Goal: Information Seeking & Learning: Learn about a topic

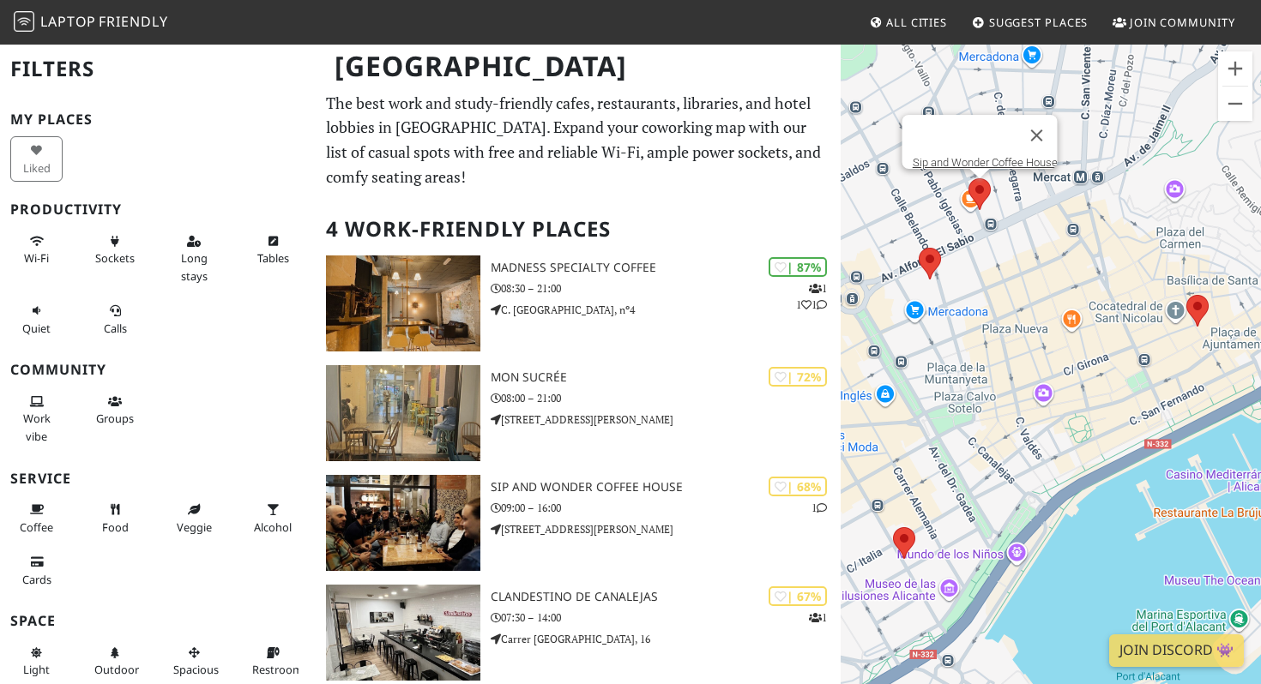
scroll to position [19, 0]
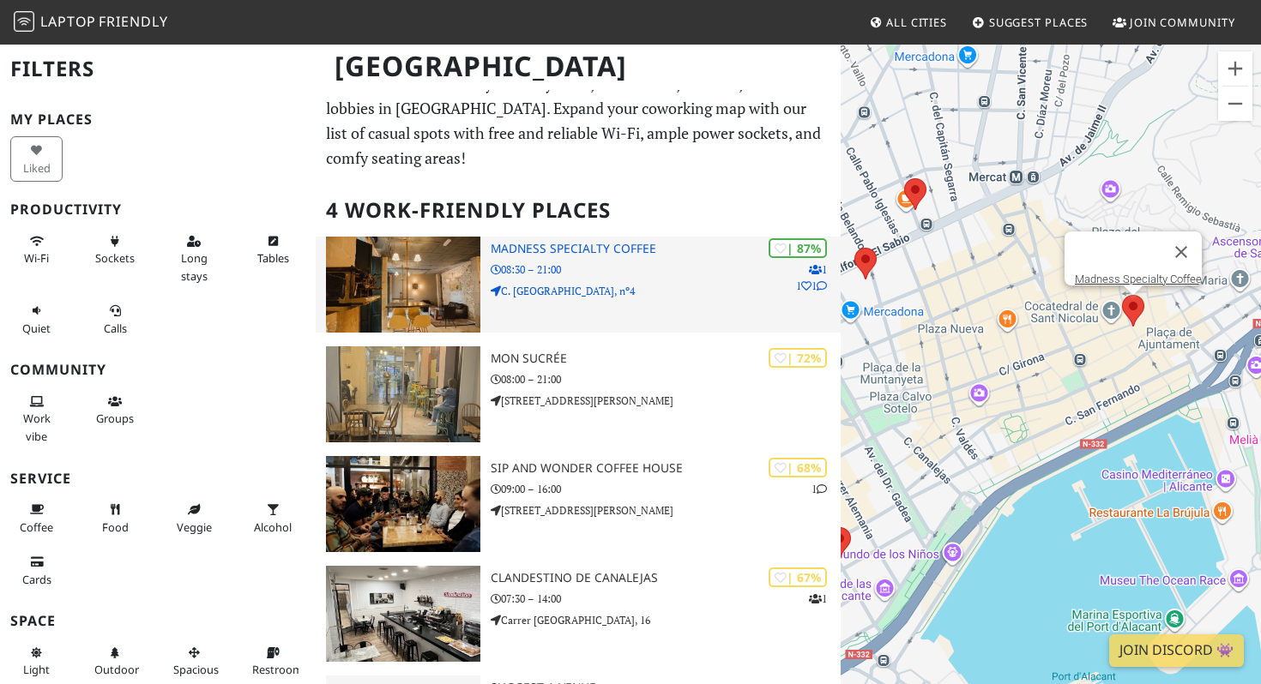
click at [556, 247] on h3 "Madness Specialty Coffee" at bounding box center [666, 249] width 350 height 15
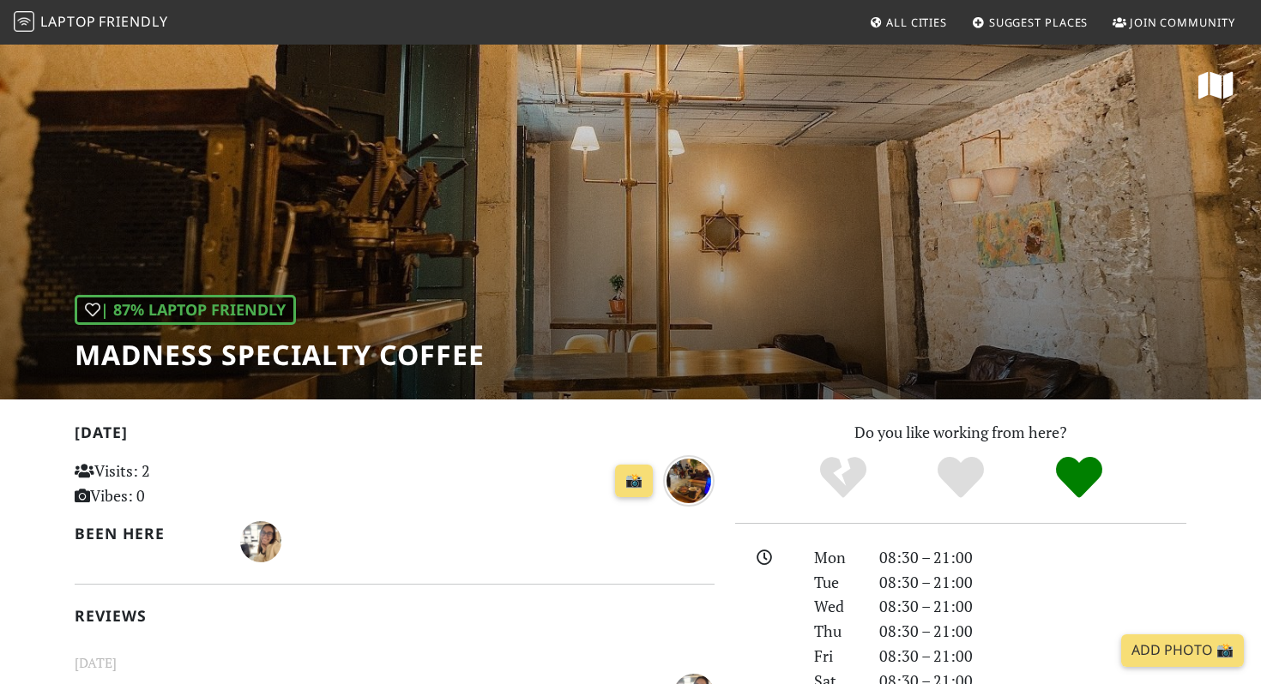
click at [558, 381] on div "| 87% Laptop Friendly Madness Specialty Coffee" at bounding box center [630, 221] width 1261 height 357
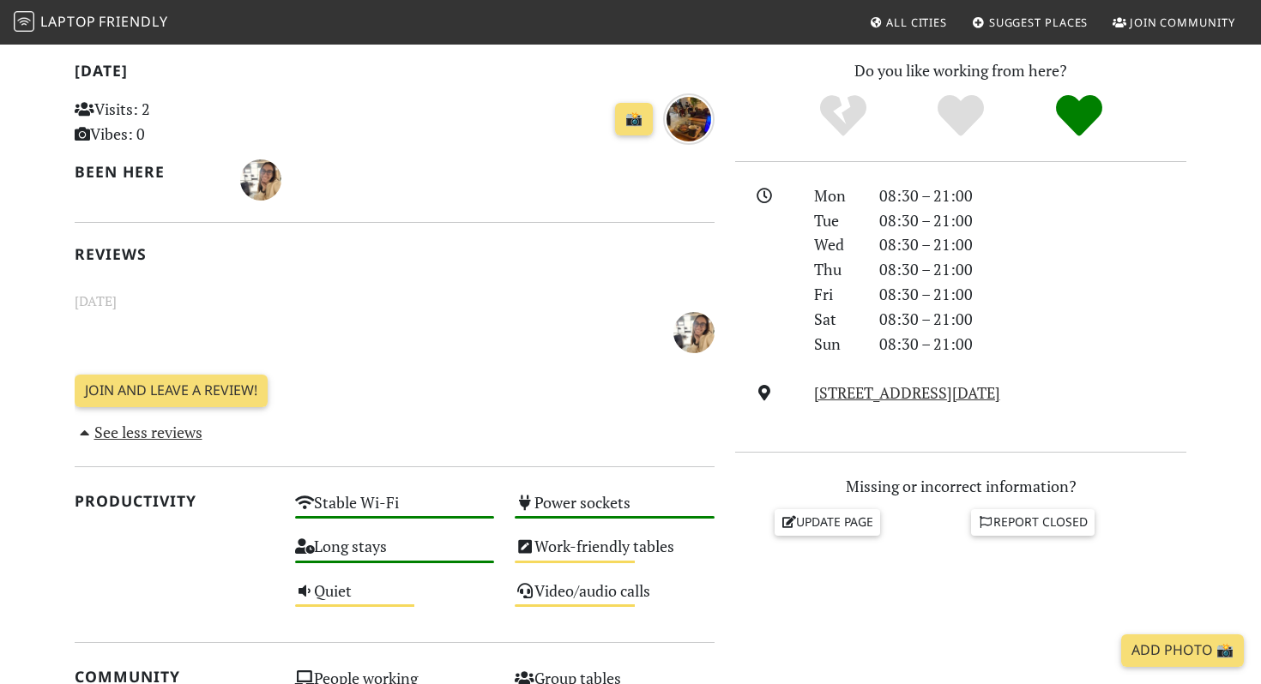
scroll to position [365, 0]
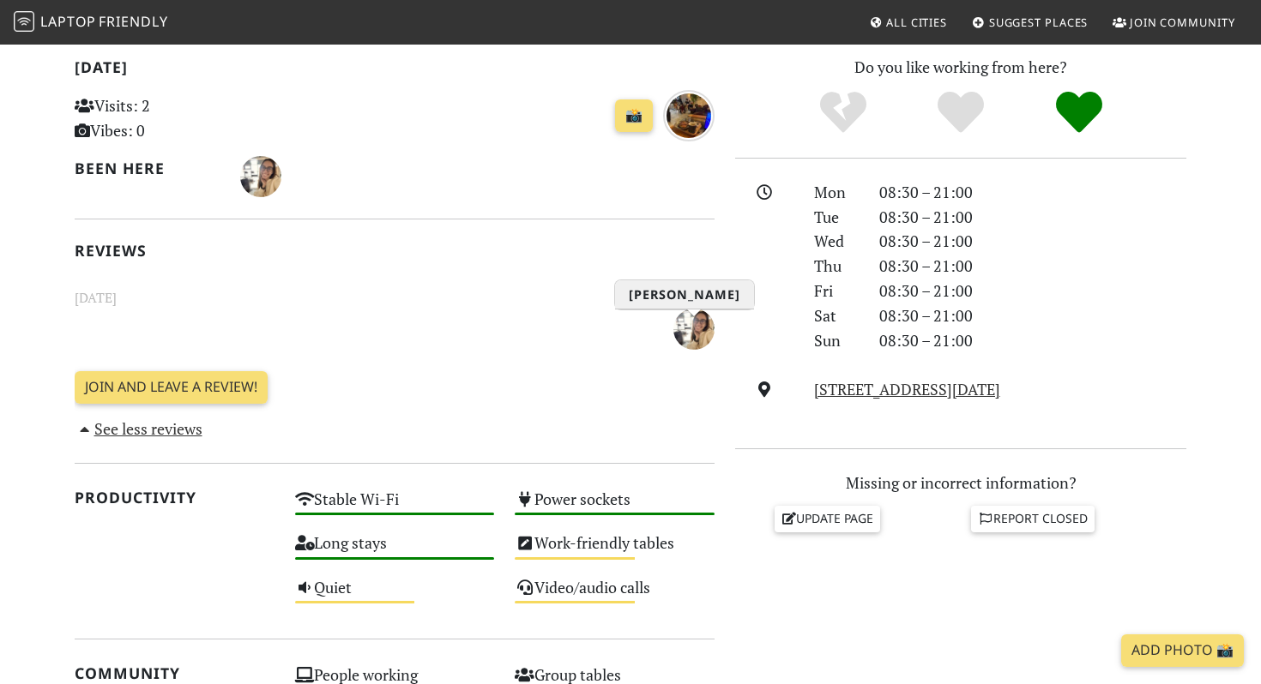
click at [681, 331] on img "Tanya Diachenko" at bounding box center [693, 329] width 41 height 41
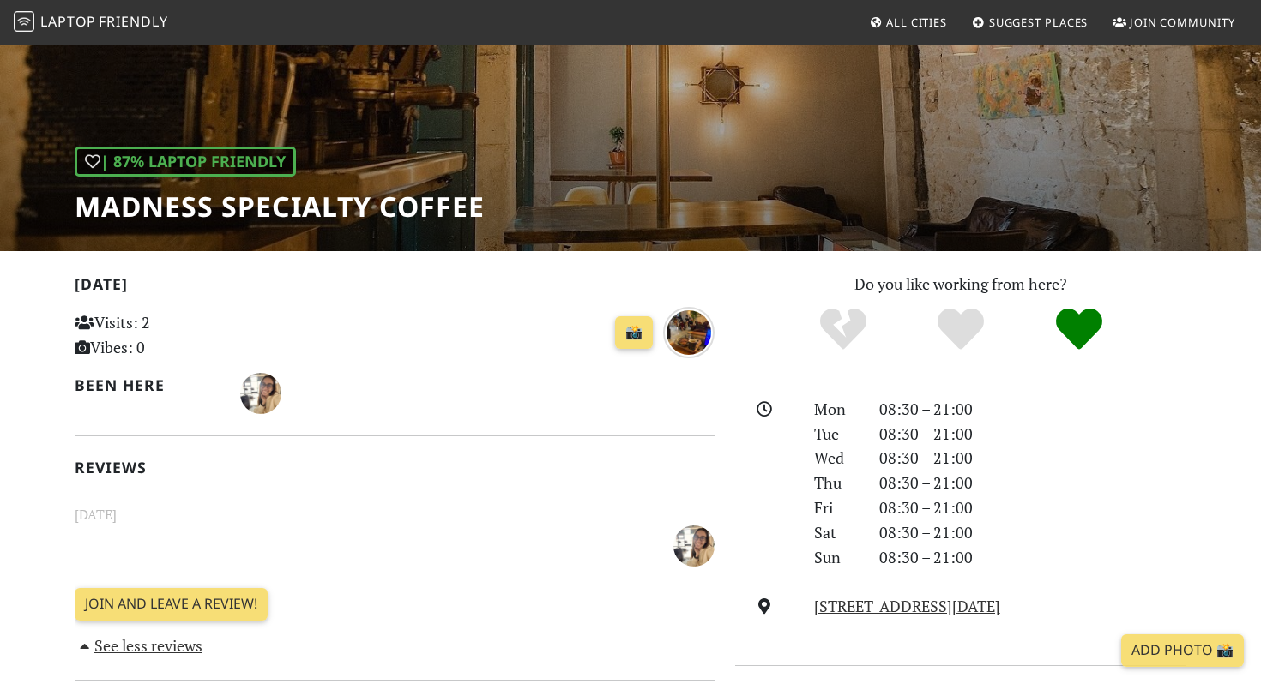
scroll to position [156, 0]
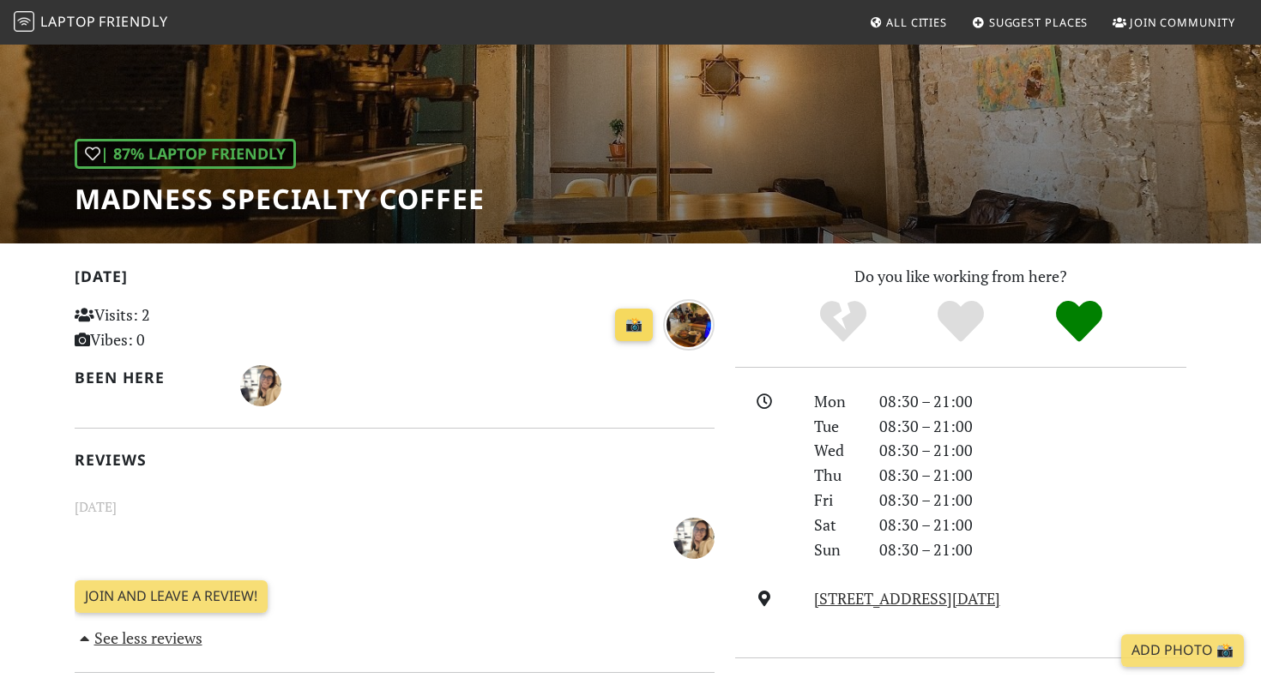
click at [627, 328] on link "📸" at bounding box center [634, 325] width 38 height 33
click at [699, 329] on img "over 1 year ago" at bounding box center [688, 324] width 51 height 51
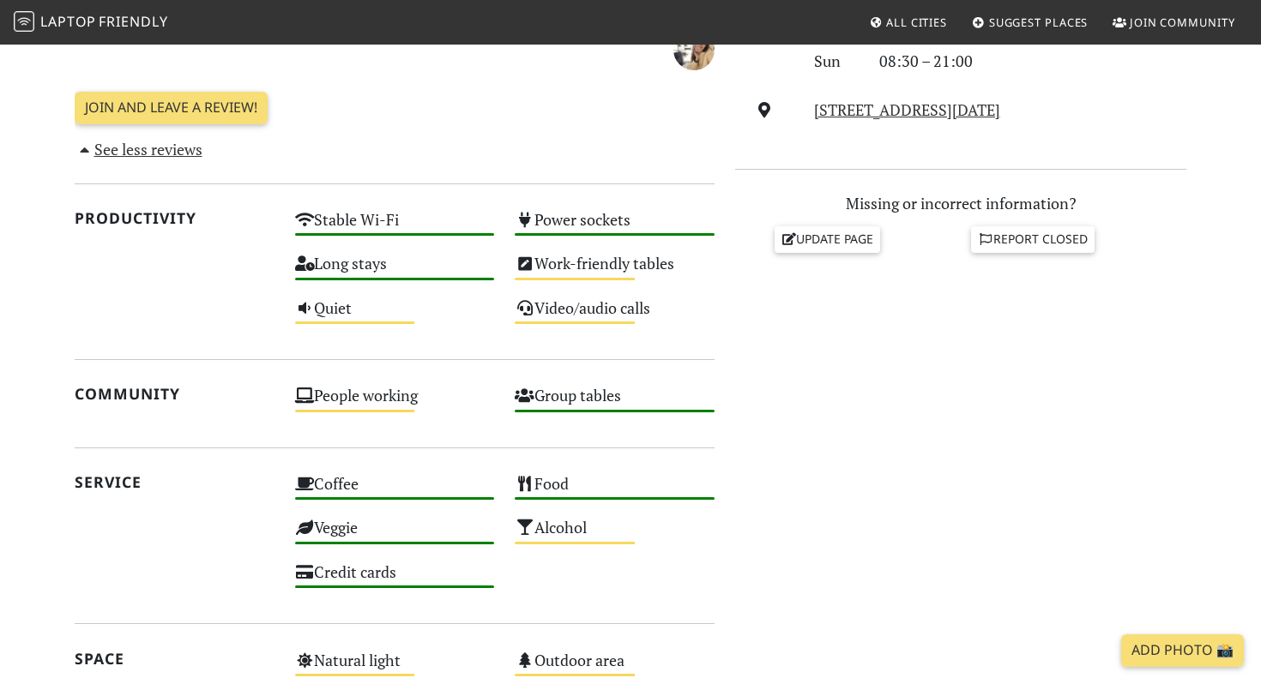
scroll to position [0, 0]
